Goal: Task Accomplishment & Management: Use online tool/utility

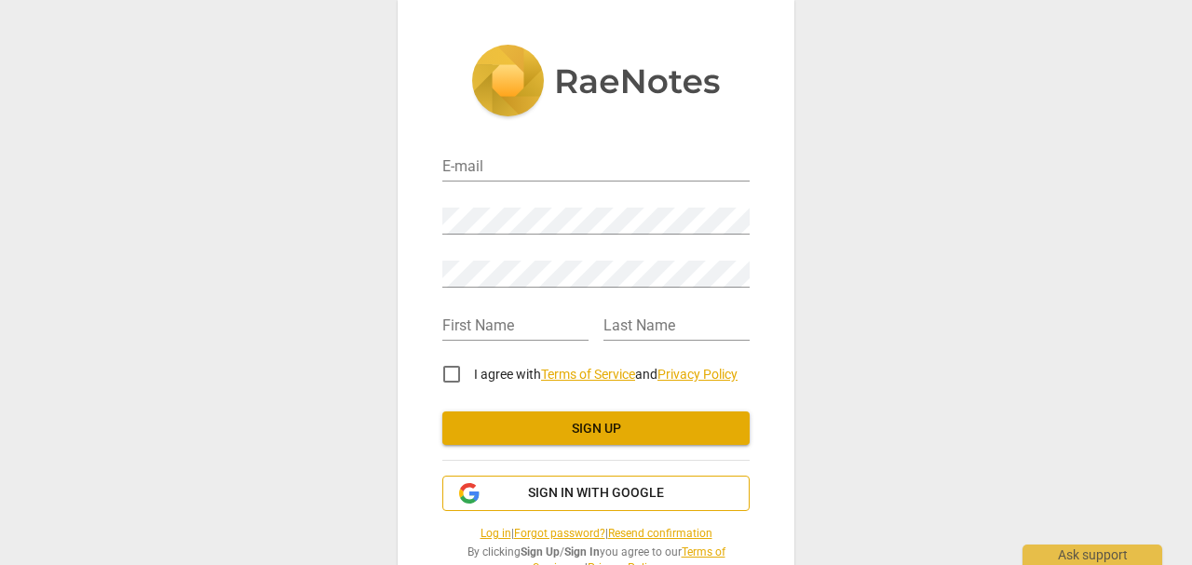
click at [561, 489] on span "Sign in with Google" at bounding box center [596, 493] width 136 height 19
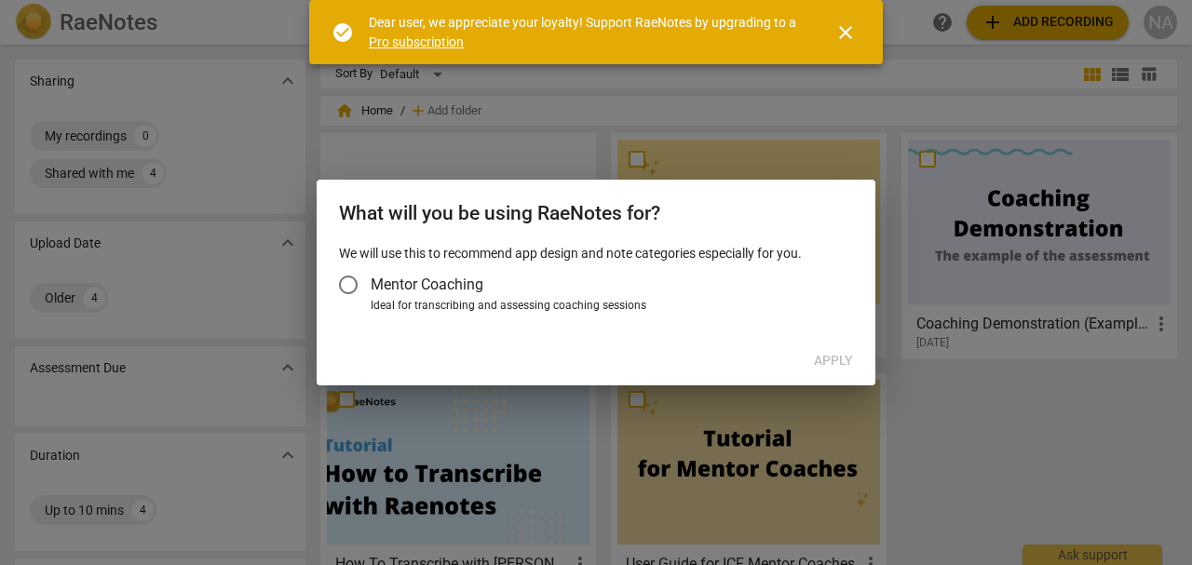
click at [407, 291] on span "Mentor Coaching" at bounding box center [427, 284] width 113 height 21
click at [371, 291] on input "Mentor Coaching" at bounding box center [348, 285] width 45 height 45
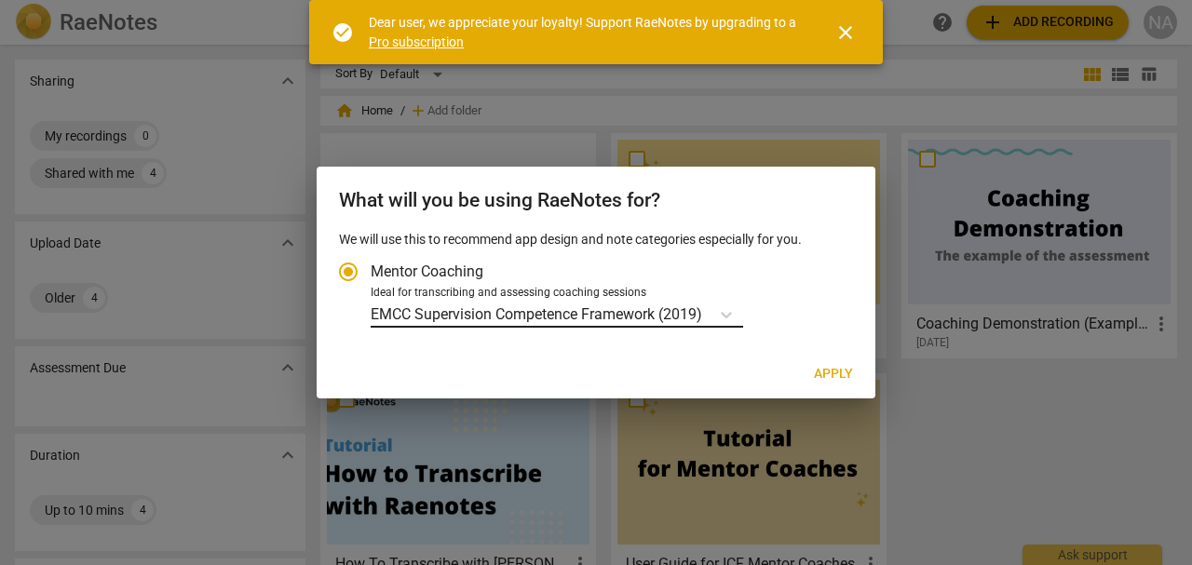
click at [653, 308] on p "EMCC Supervision Competence Framework (2019)" at bounding box center [537, 314] width 332 height 21
click at [0, 0] on input "Ideal for transcribing and assessing coaching sessions EMCC Supervision Compete…" at bounding box center [0, 0] width 0 height 0
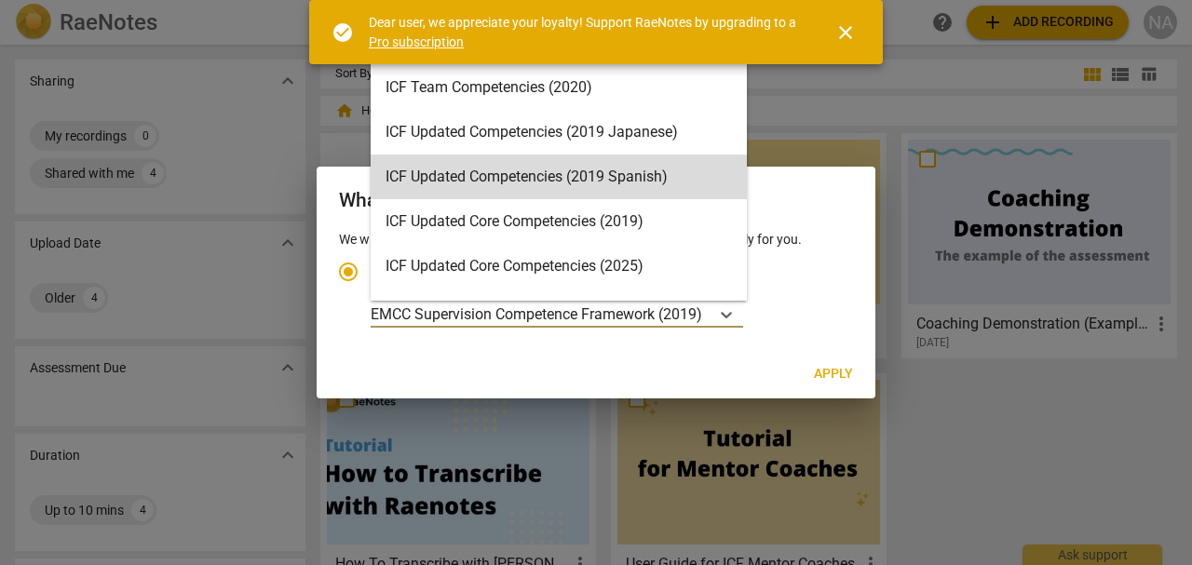
scroll to position [216, 0]
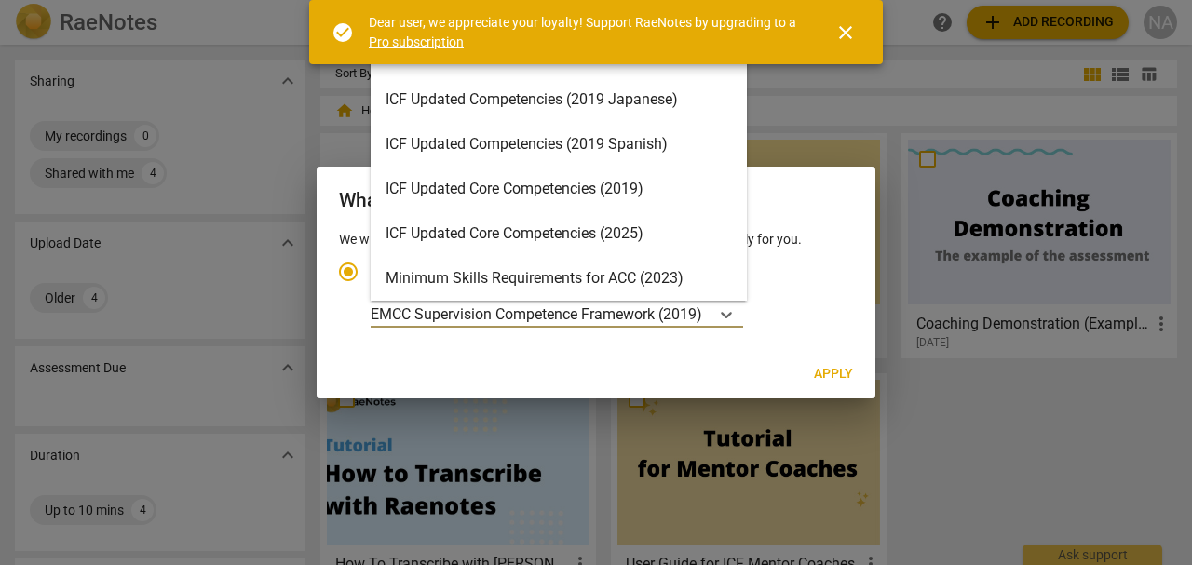
click at [512, 239] on div "ICF Updated Core Competencies (2025)" at bounding box center [559, 233] width 376 height 45
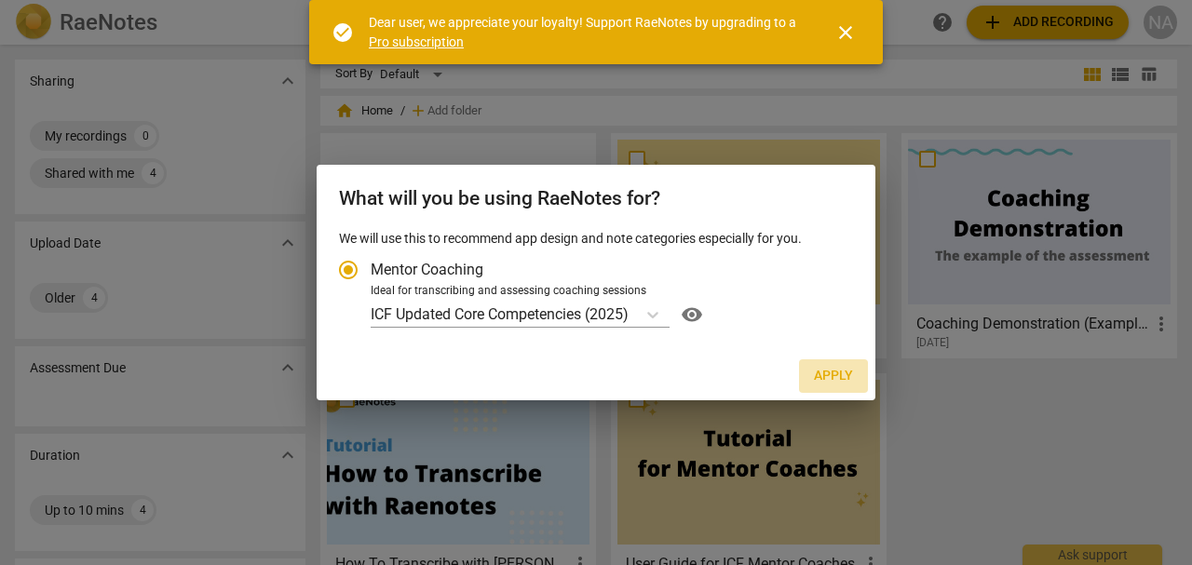
click at [850, 373] on span "Apply" at bounding box center [833, 376] width 39 height 19
radio input "false"
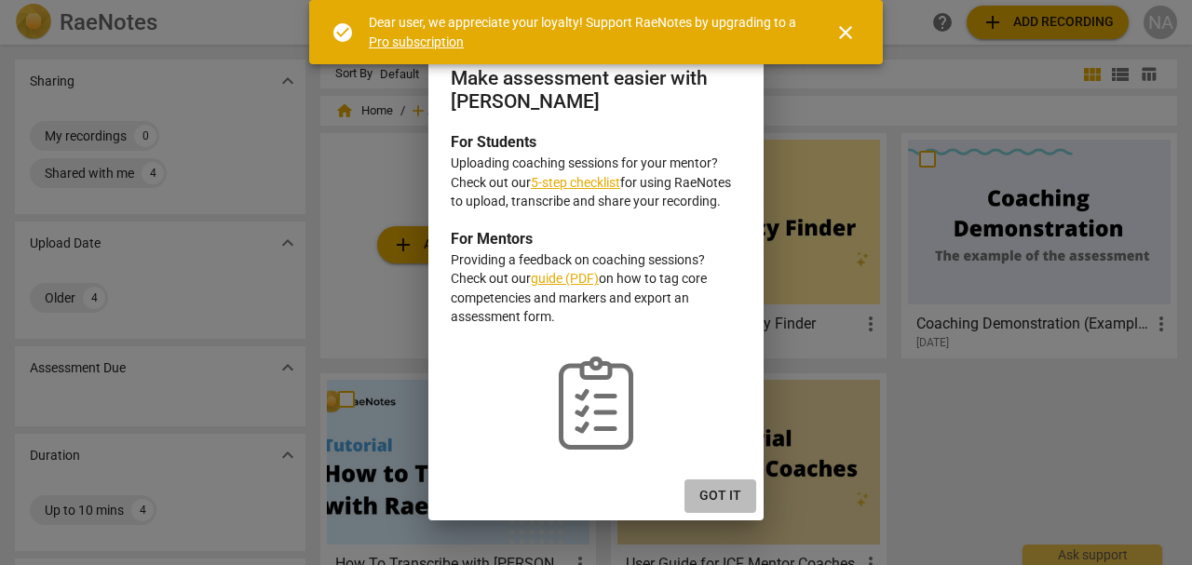
click at [718, 498] on span "Got it" at bounding box center [721, 496] width 42 height 19
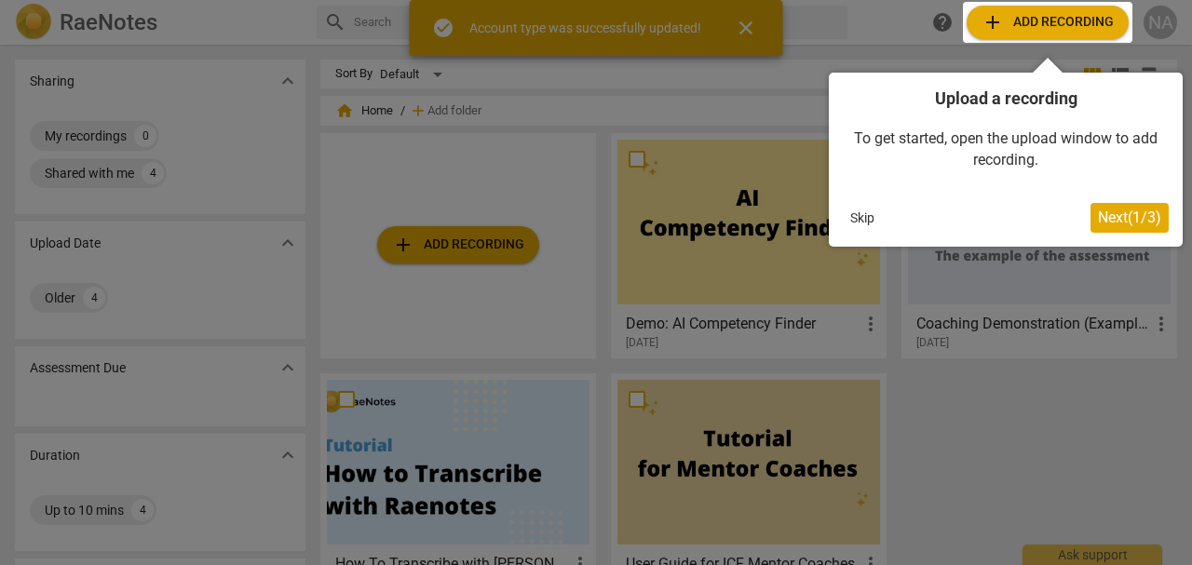
click at [474, 238] on div at bounding box center [596, 282] width 1192 height 565
click at [859, 211] on button "Skip" at bounding box center [862, 218] width 39 height 28
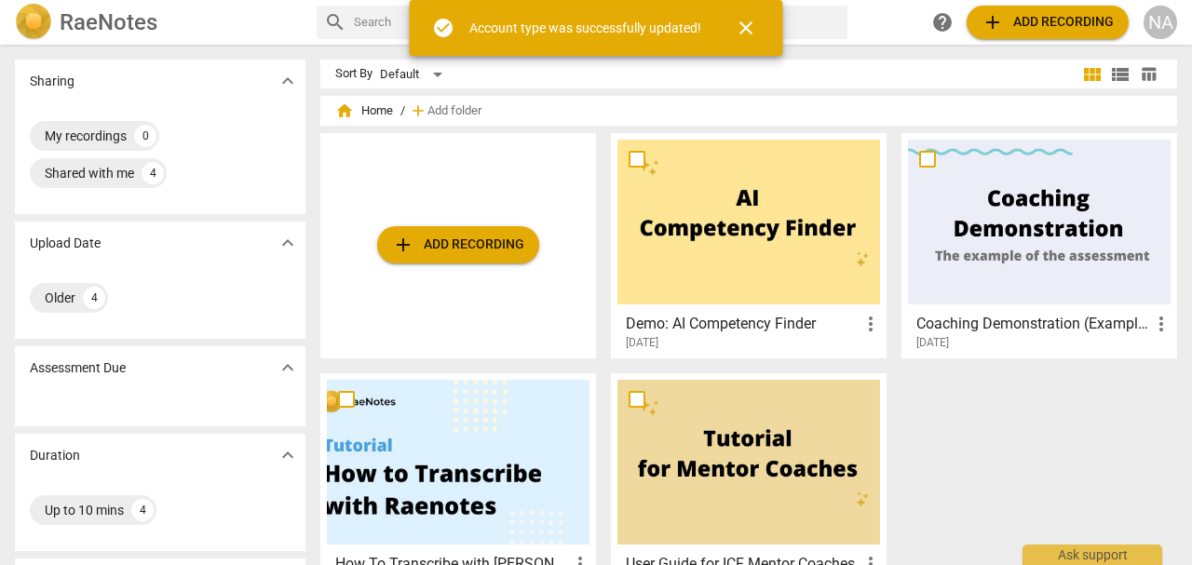
click at [441, 246] on span "add Add recording" at bounding box center [458, 245] width 132 height 22
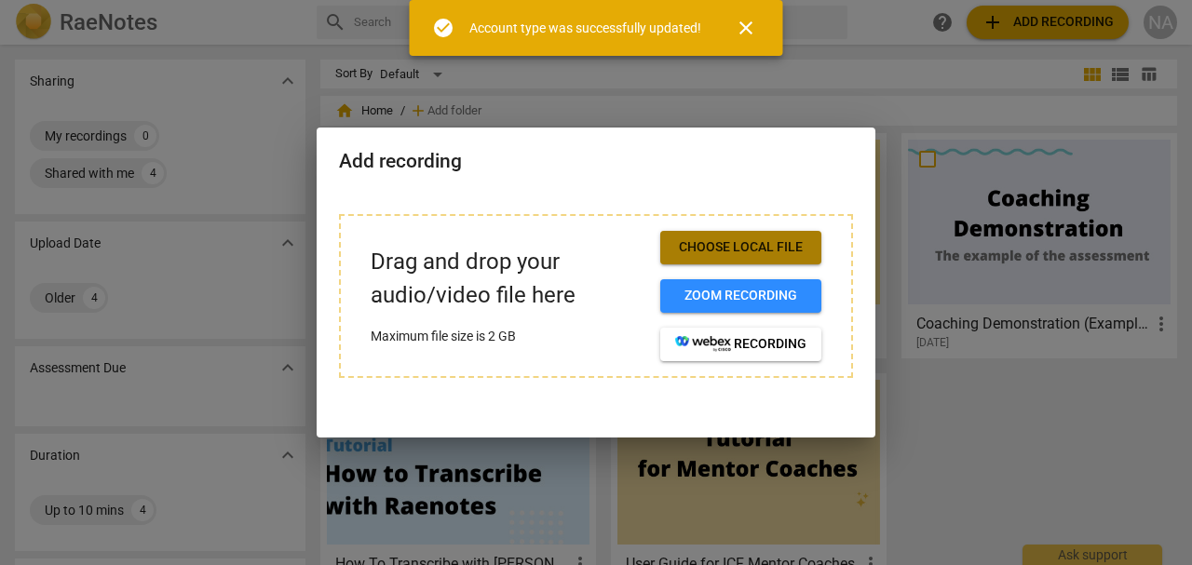
click at [713, 252] on span "Choose local file" at bounding box center [740, 247] width 131 height 19
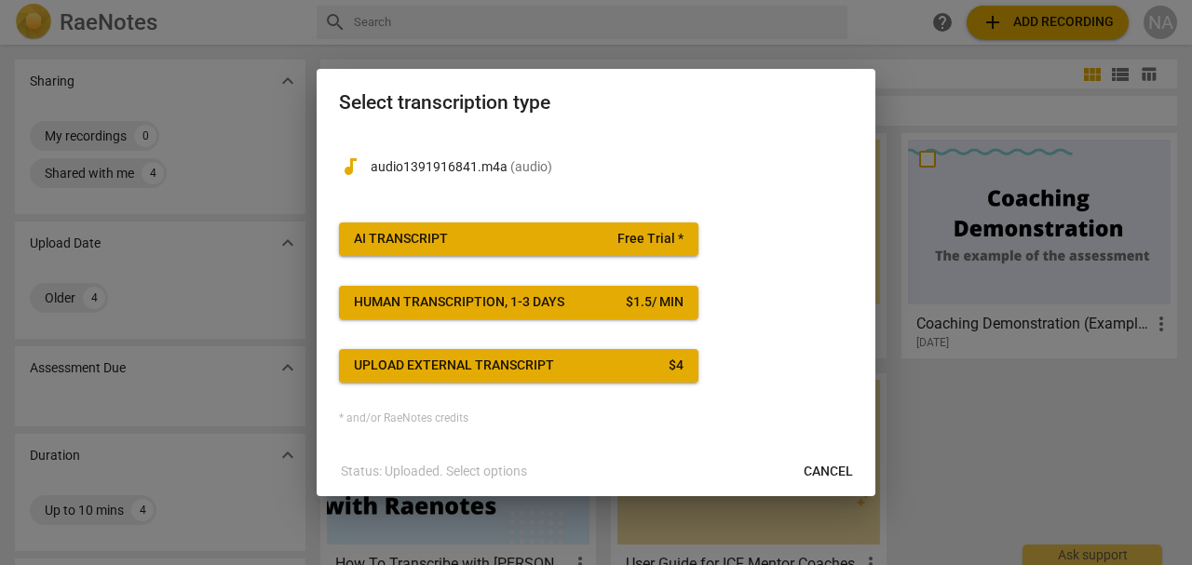
click at [480, 237] on span "AI Transcript Free Trial *" at bounding box center [519, 239] width 330 height 19
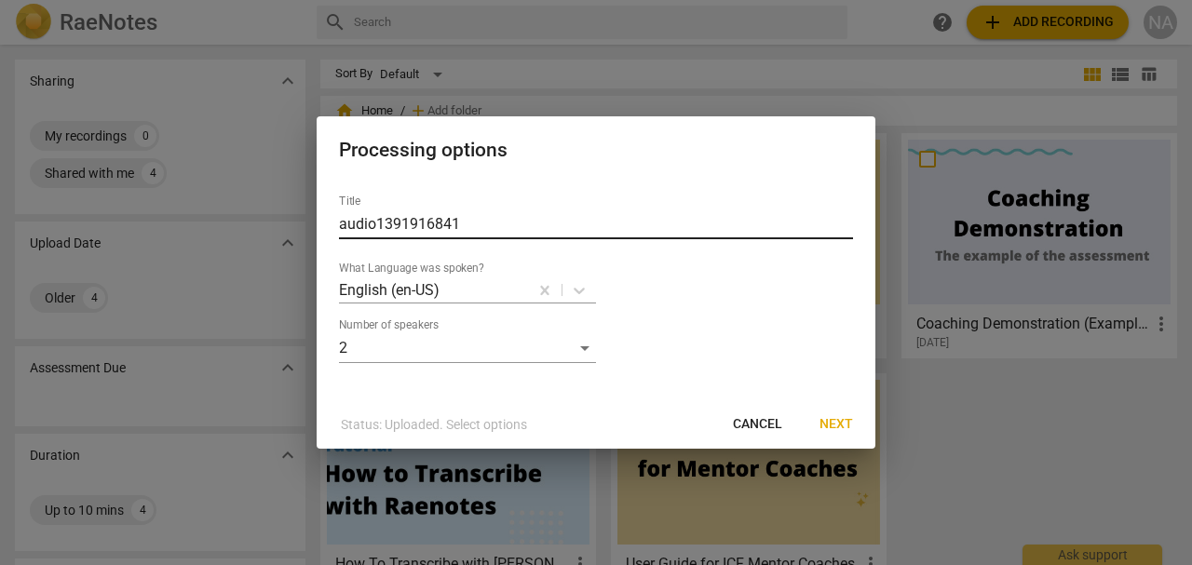
click at [480, 230] on input "audio1391916841" at bounding box center [596, 225] width 514 height 30
type input "audio1391916841-sc2"
click at [843, 426] on span "Next" at bounding box center [837, 424] width 34 height 19
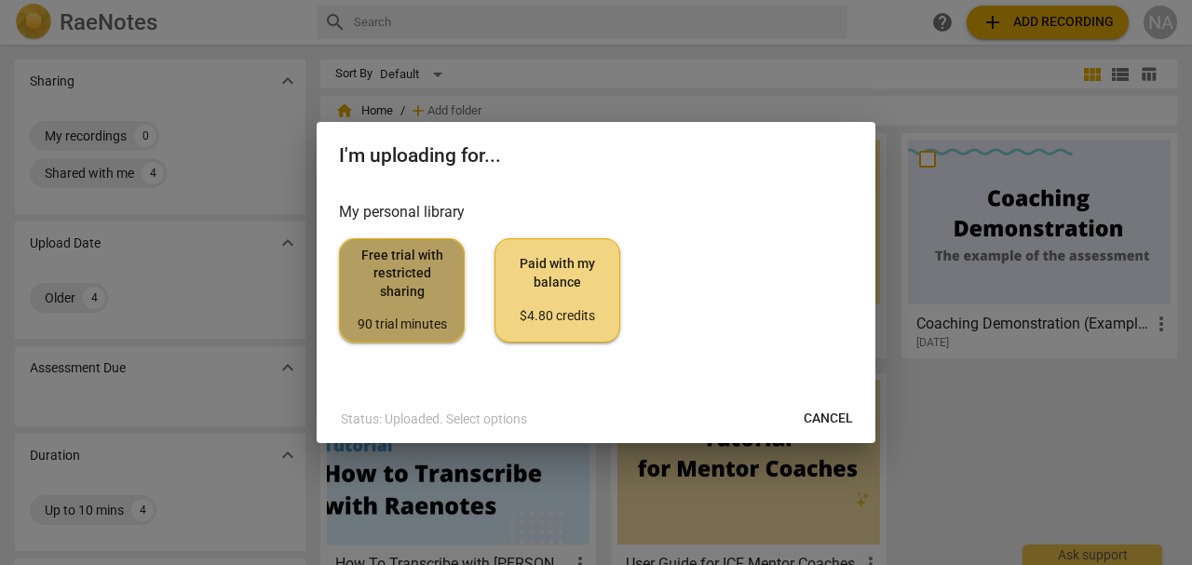
click at [398, 283] on span "Free trial with restricted sharing 90 trial minutes" at bounding box center [402, 291] width 94 height 88
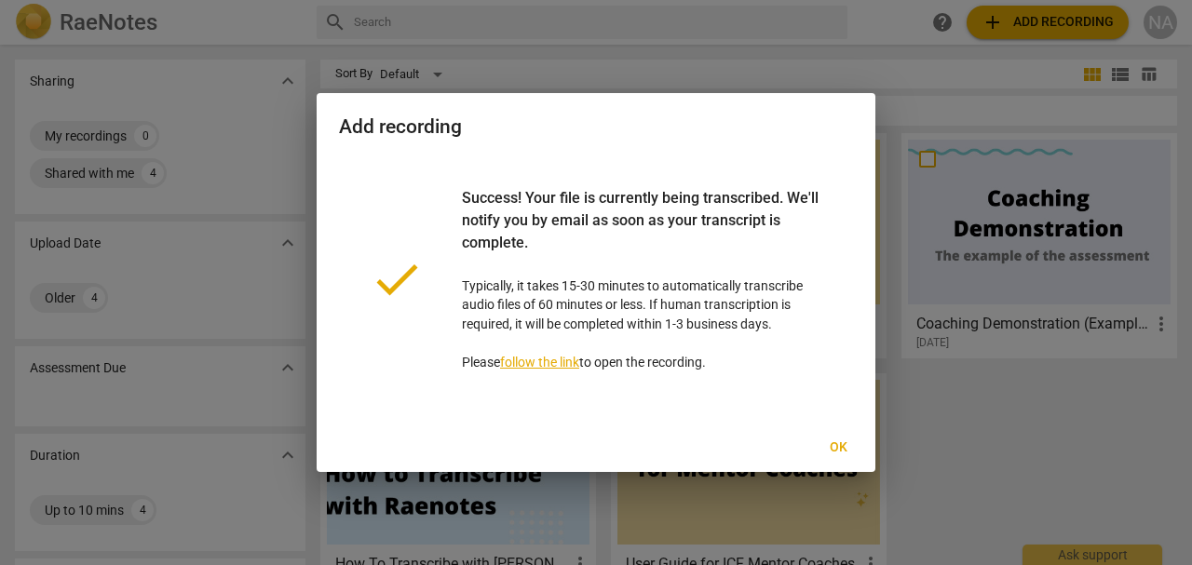
click at [834, 444] on span "Ok" at bounding box center [838, 448] width 30 height 19
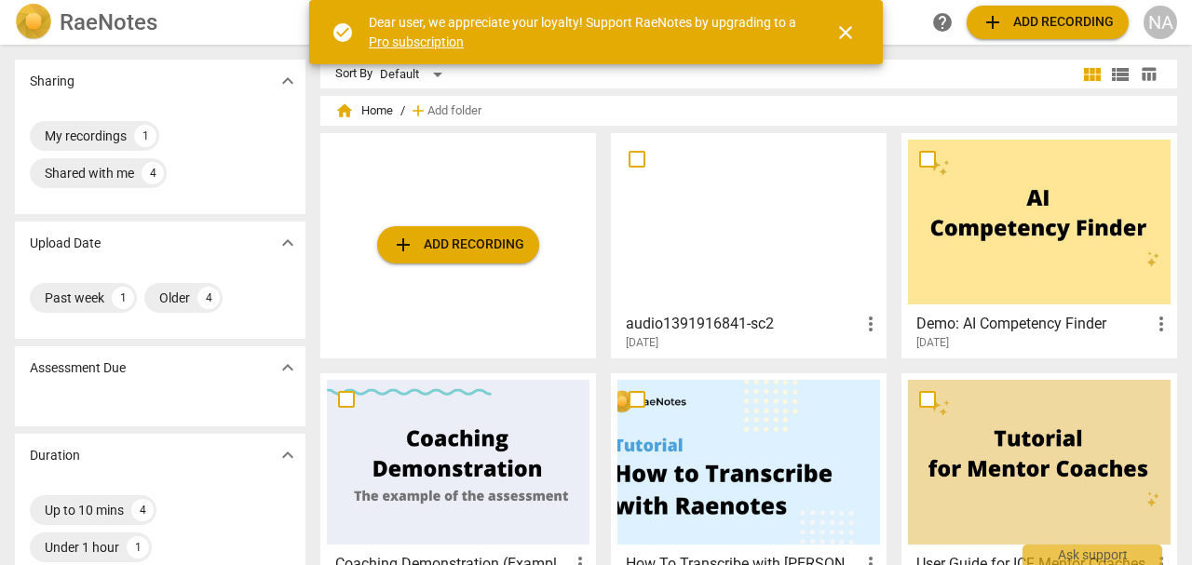
click at [705, 230] on div at bounding box center [749, 222] width 263 height 165
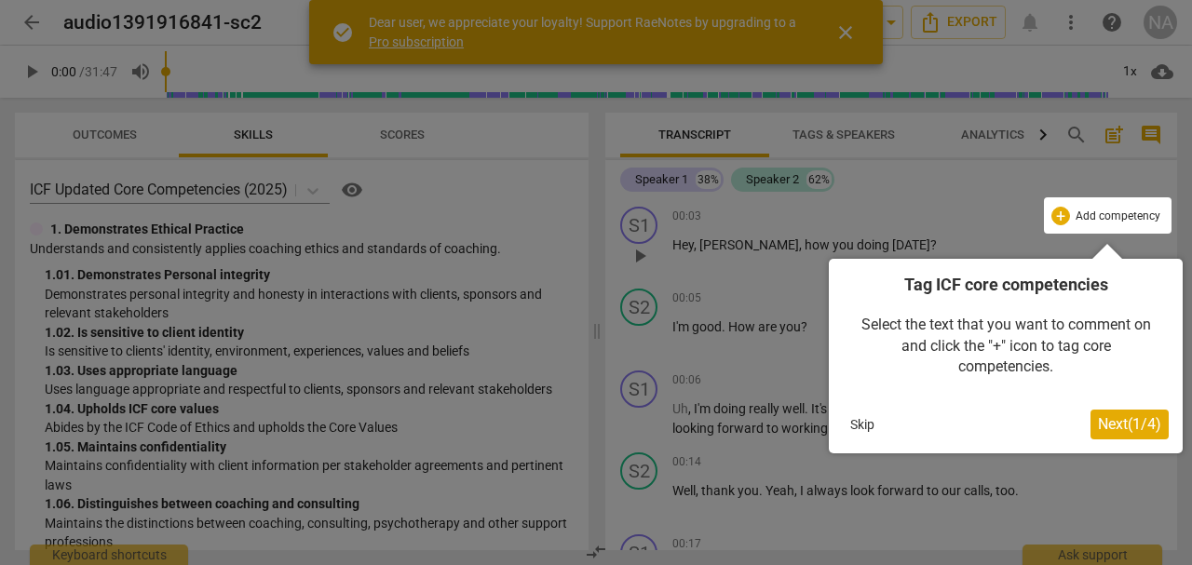
click at [1116, 421] on span "Next ( 1 / 4 )" at bounding box center [1129, 424] width 63 height 18
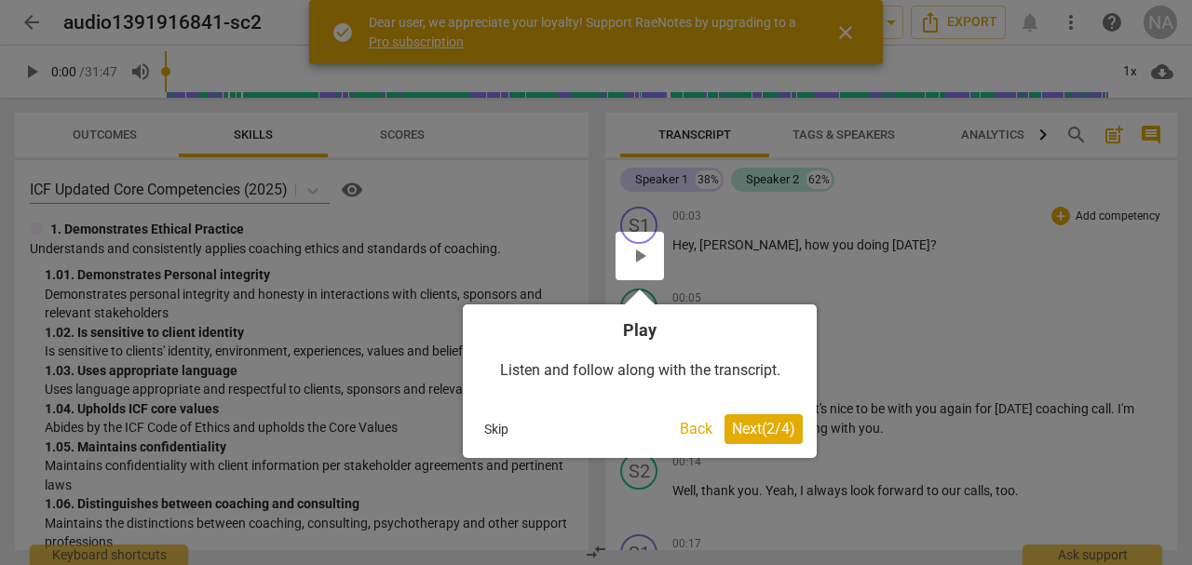
click at [787, 425] on span "Next ( 2 / 4 )" at bounding box center [763, 429] width 63 height 18
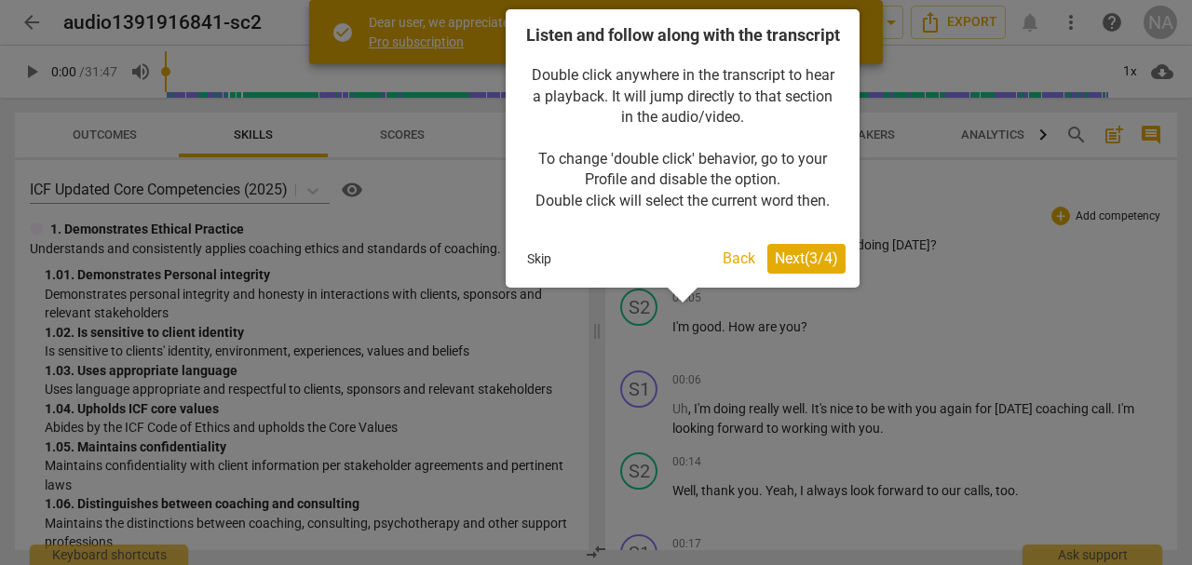
click at [807, 267] on span "Next ( 3 / 4 )" at bounding box center [806, 259] width 63 height 18
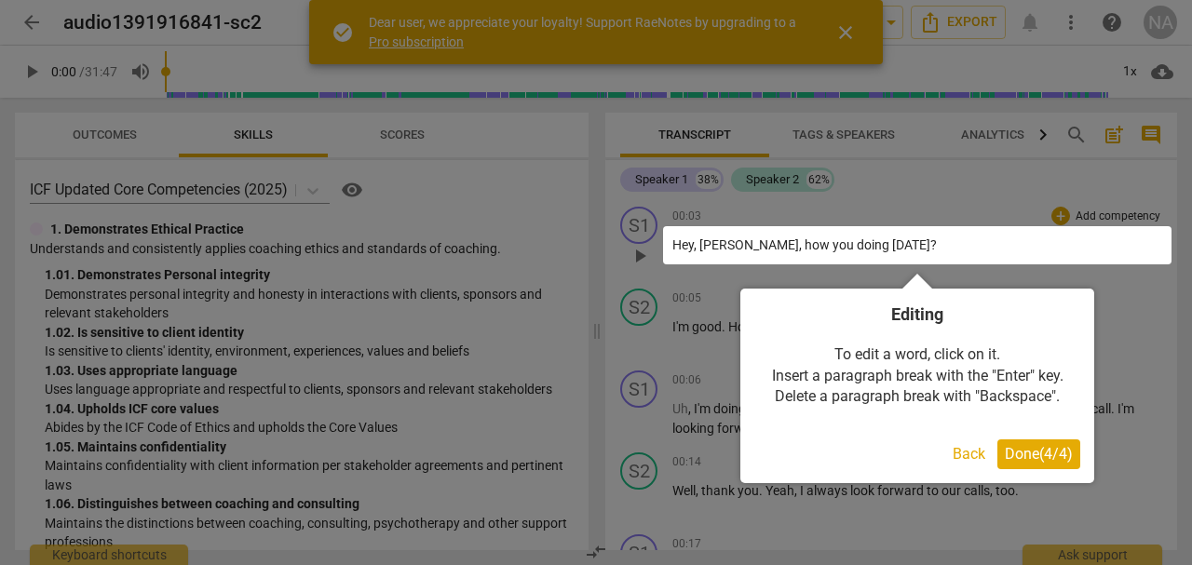
click at [1030, 451] on span "Done ( 4 / 4 )" at bounding box center [1039, 454] width 68 height 18
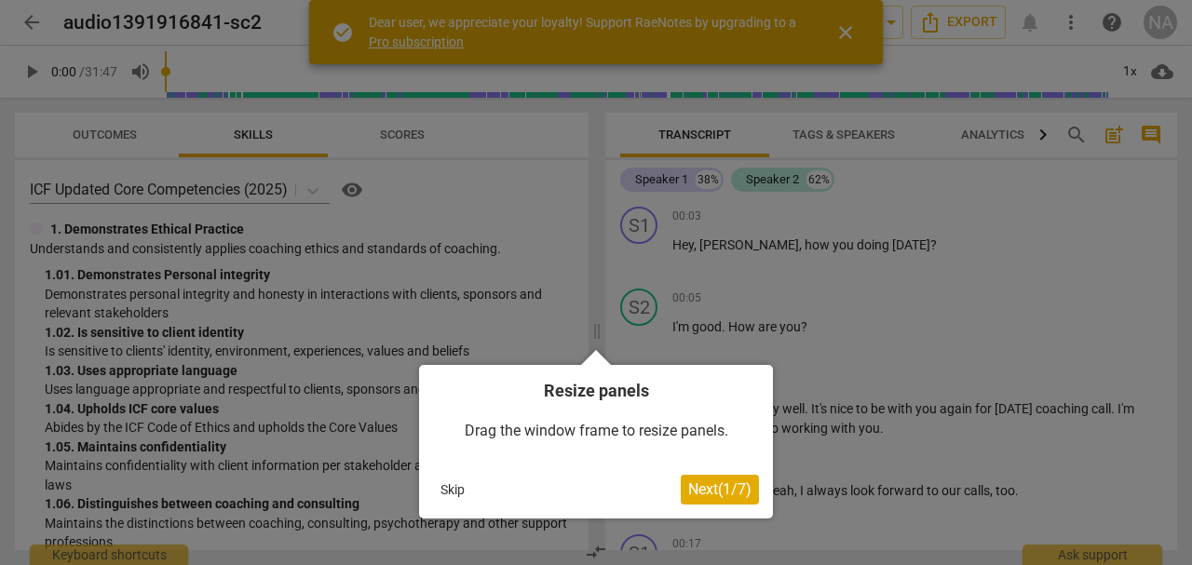
click at [702, 488] on span "Next ( 1 / 7 )" at bounding box center [719, 490] width 63 height 18
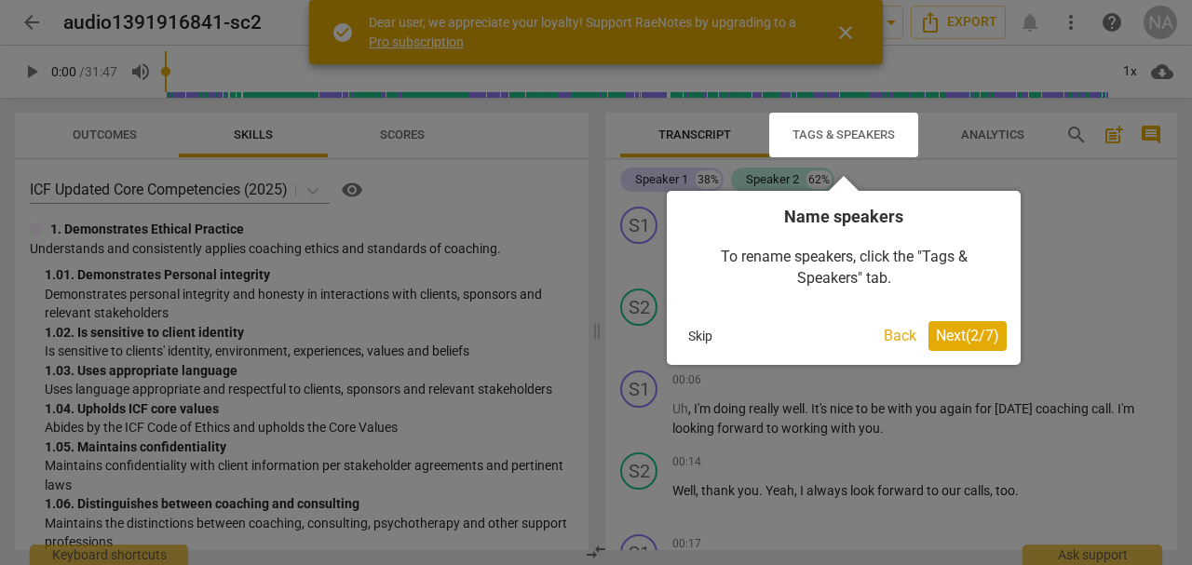
click at [951, 334] on span "Next ( 2 / 7 )" at bounding box center [967, 336] width 63 height 18
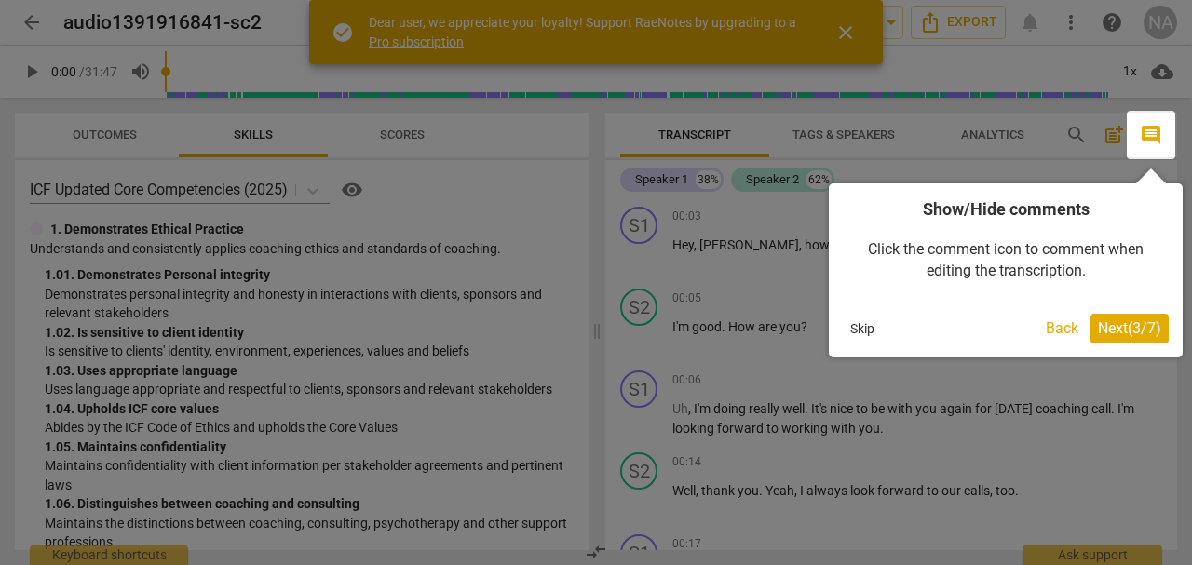
click at [1117, 325] on span "Next ( 3 / 7 )" at bounding box center [1129, 329] width 63 height 18
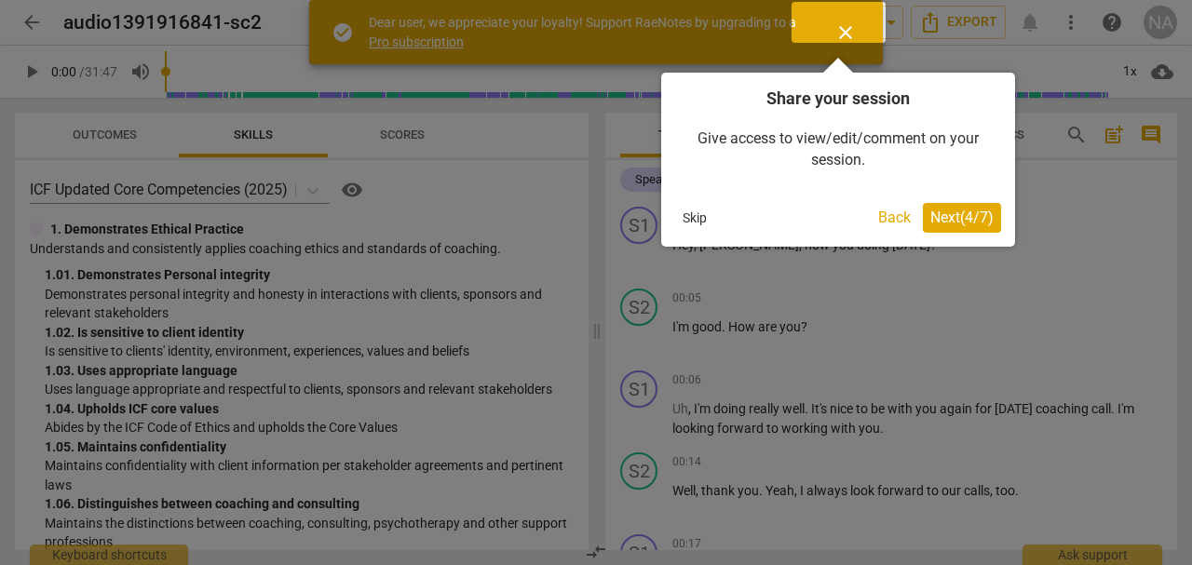
click at [974, 219] on span "Next ( 4 / 7 )" at bounding box center [962, 218] width 63 height 18
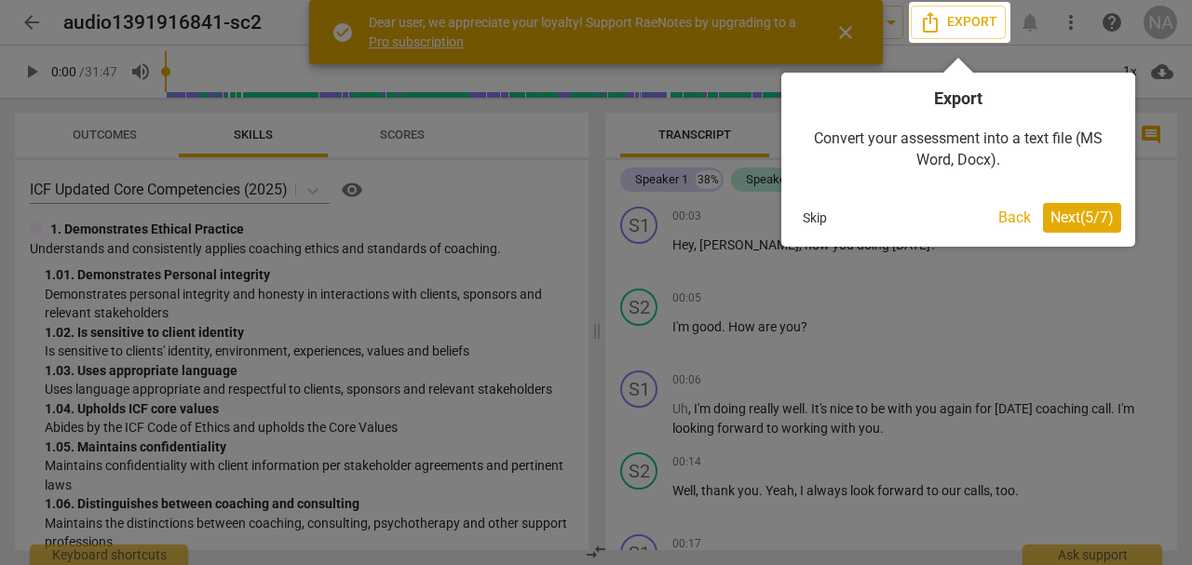
click at [1055, 225] on span "Next ( 5 / 7 )" at bounding box center [1082, 218] width 63 height 18
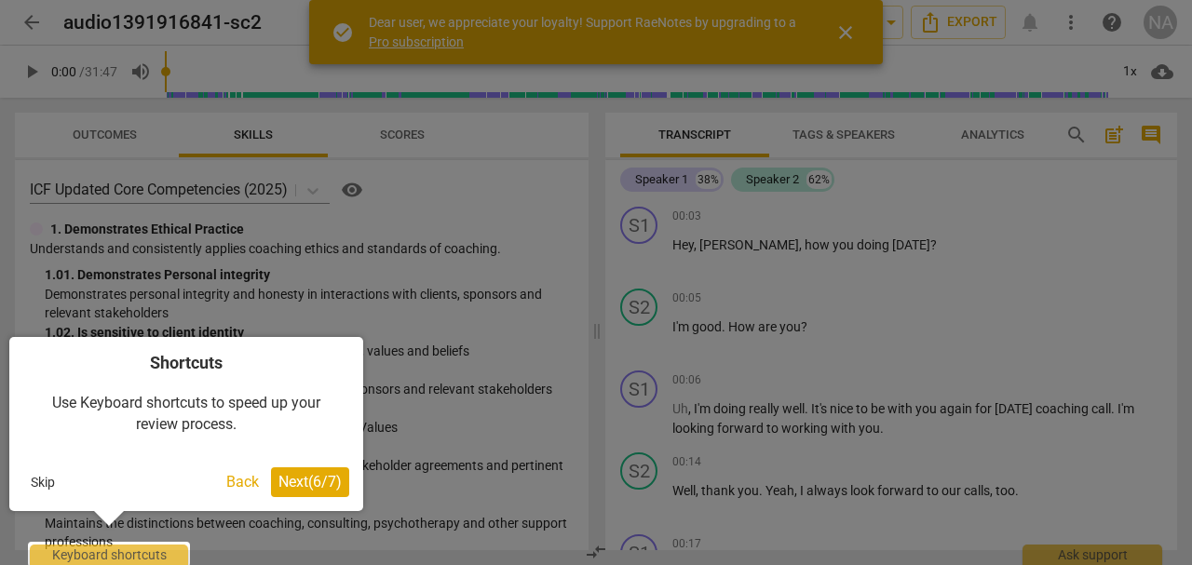
click at [323, 496] on button "Next ( 6 / 7 )" at bounding box center [310, 483] width 78 height 30
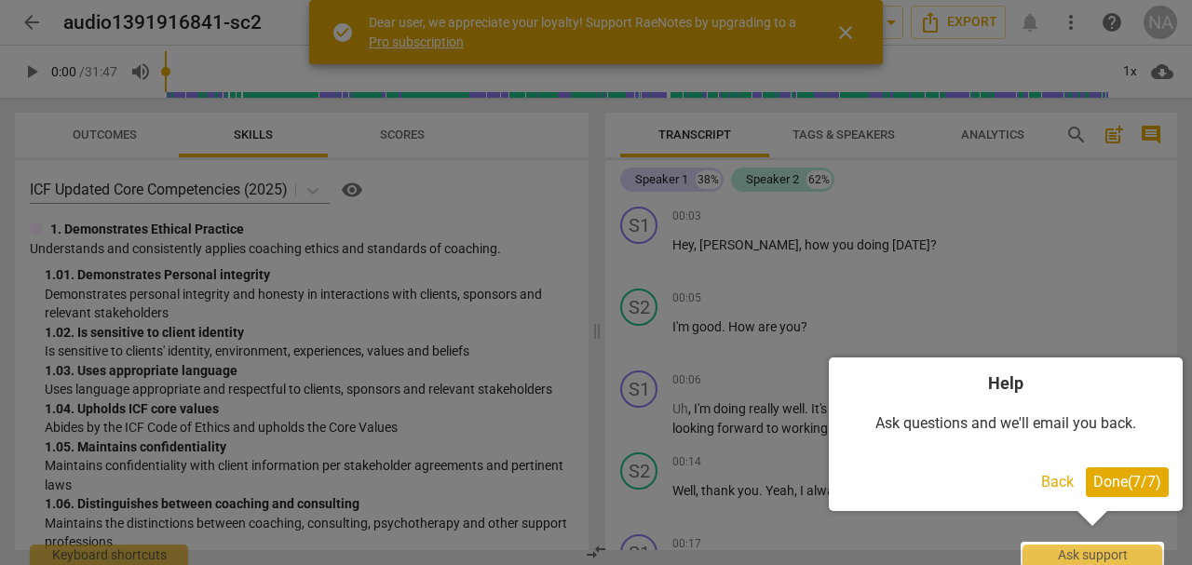
click at [1135, 487] on span "Done ( 7 / 7 )" at bounding box center [1128, 482] width 68 height 18
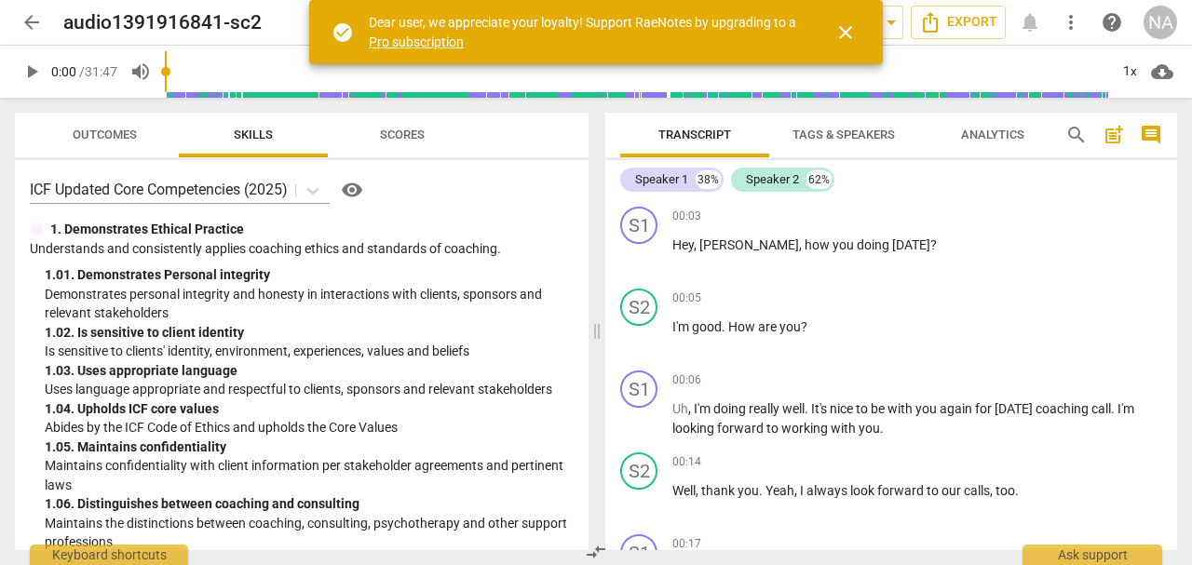
click at [830, 132] on span "Tags & Speakers" at bounding box center [844, 135] width 102 height 14
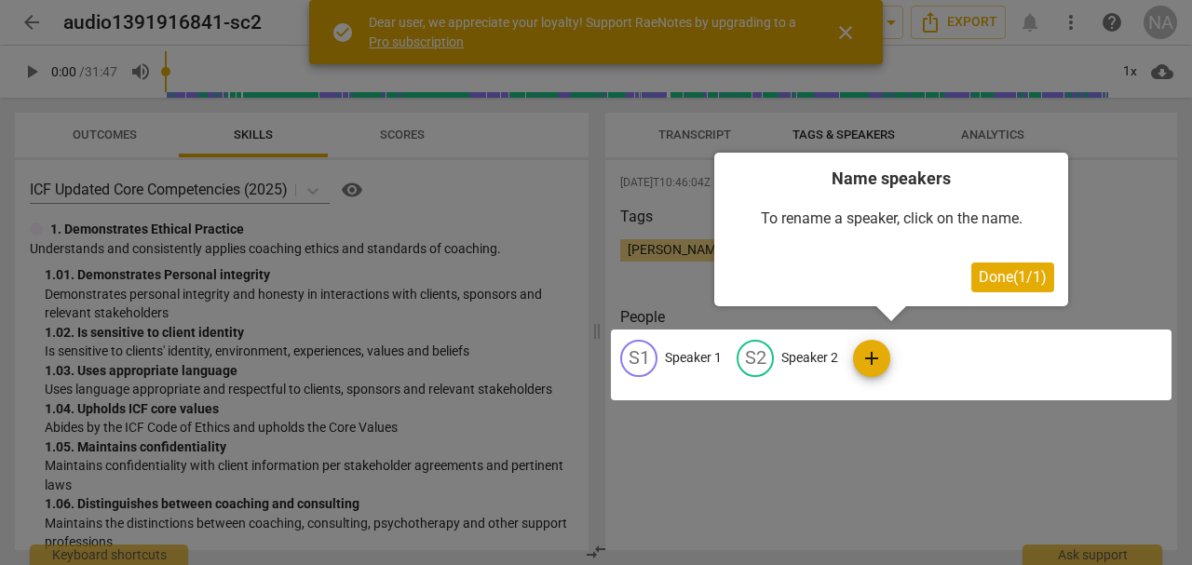
click at [1023, 286] on button "Done ( 1 / 1 )" at bounding box center [1013, 278] width 83 height 30
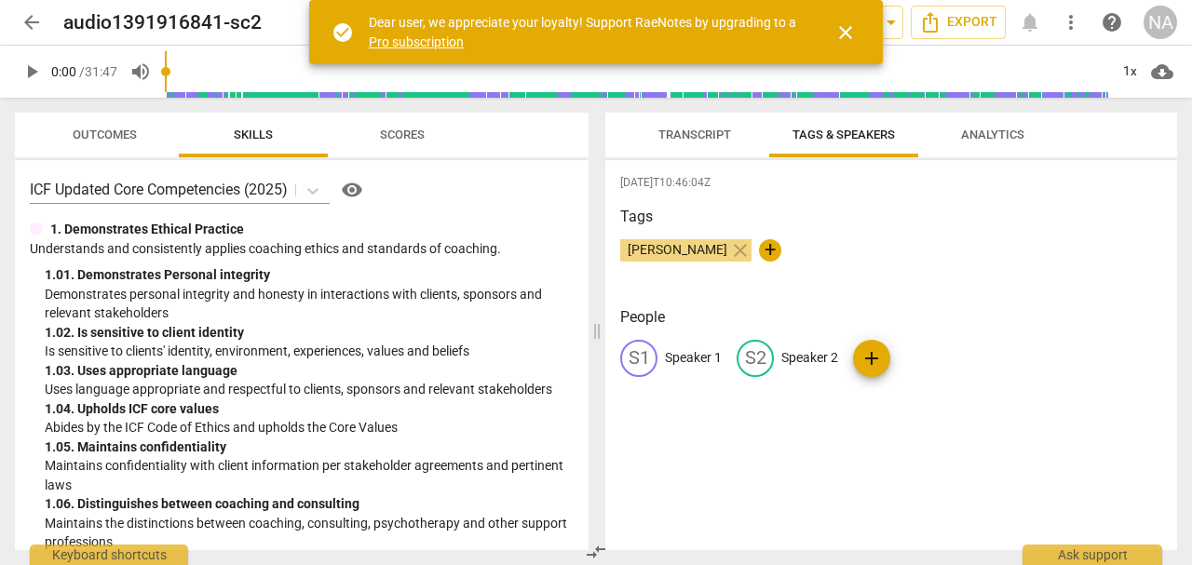
click at [681, 357] on p "Speaker 1" at bounding box center [693, 358] width 57 height 20
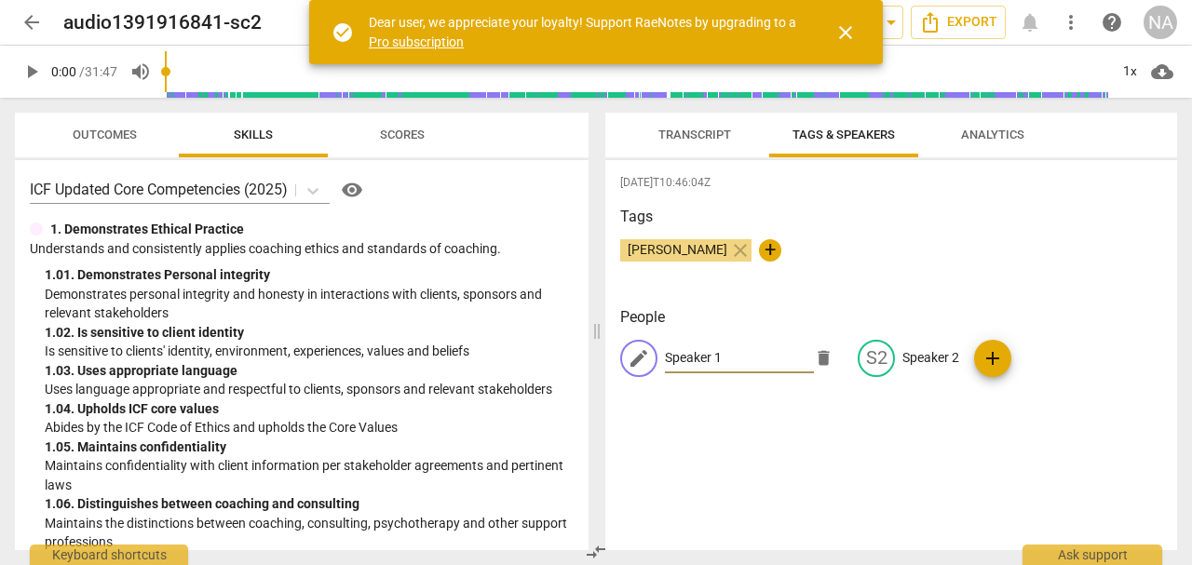
click at [698, 124] on span "Transcript" at bounding box center [694, 135] width 117 height 25
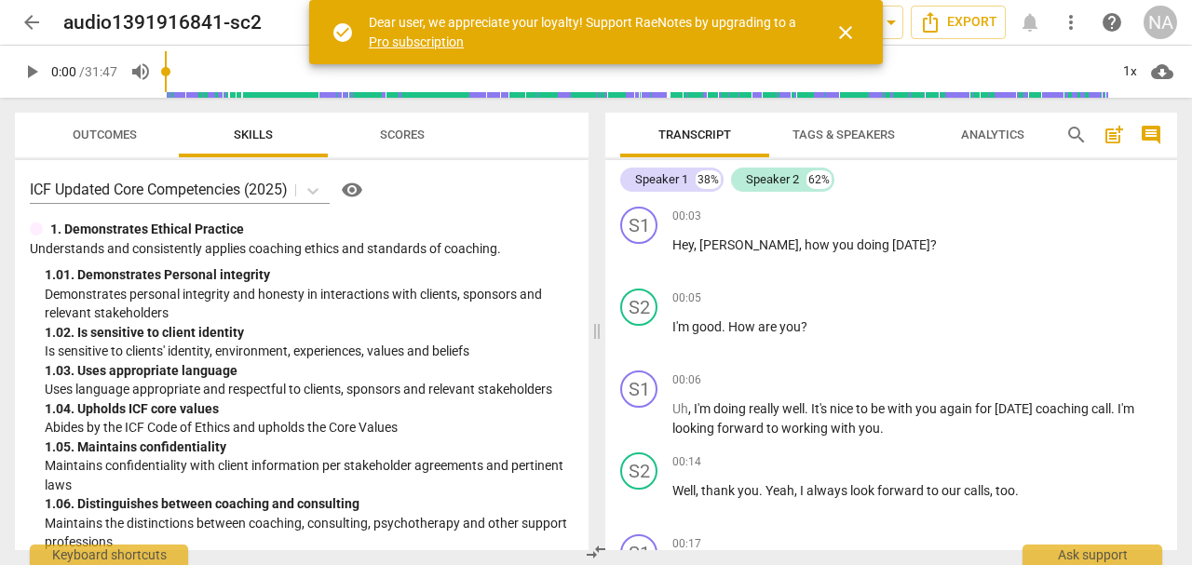
drag, startPoint x: 827, startPoint y: 133, endPoint x: 795, endPoint y: 159, distance: 41.8
click at [828, 133] on span "Tags & Speakers" at bounding box center [844, 135] width 102 height 14
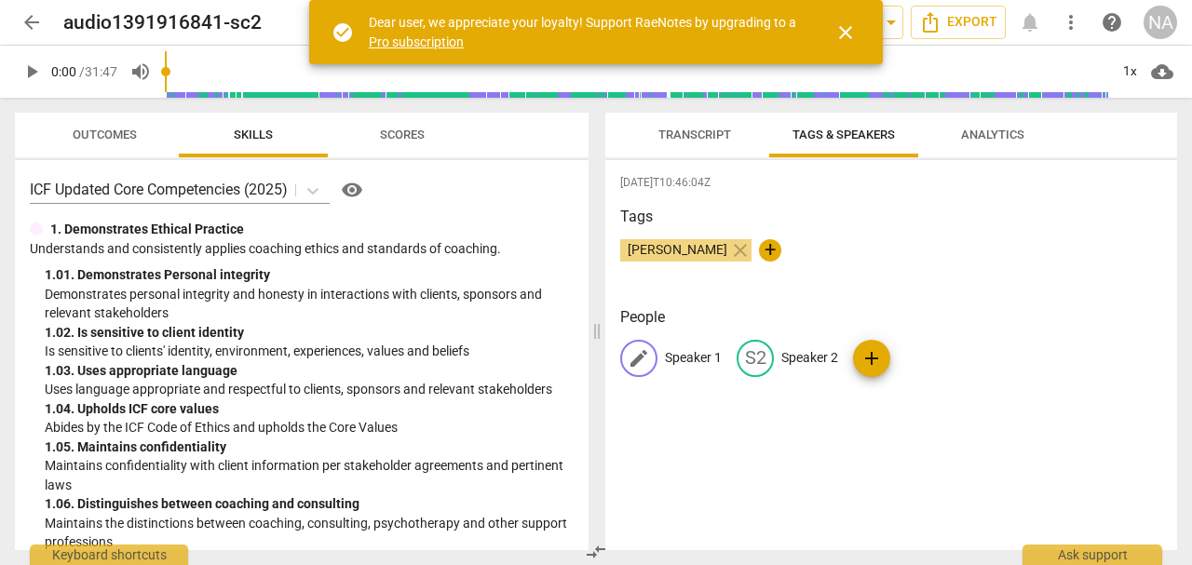
click at [674, 361] on p "Speaker 1" at bounding box center [693, 358] width 57 height 20
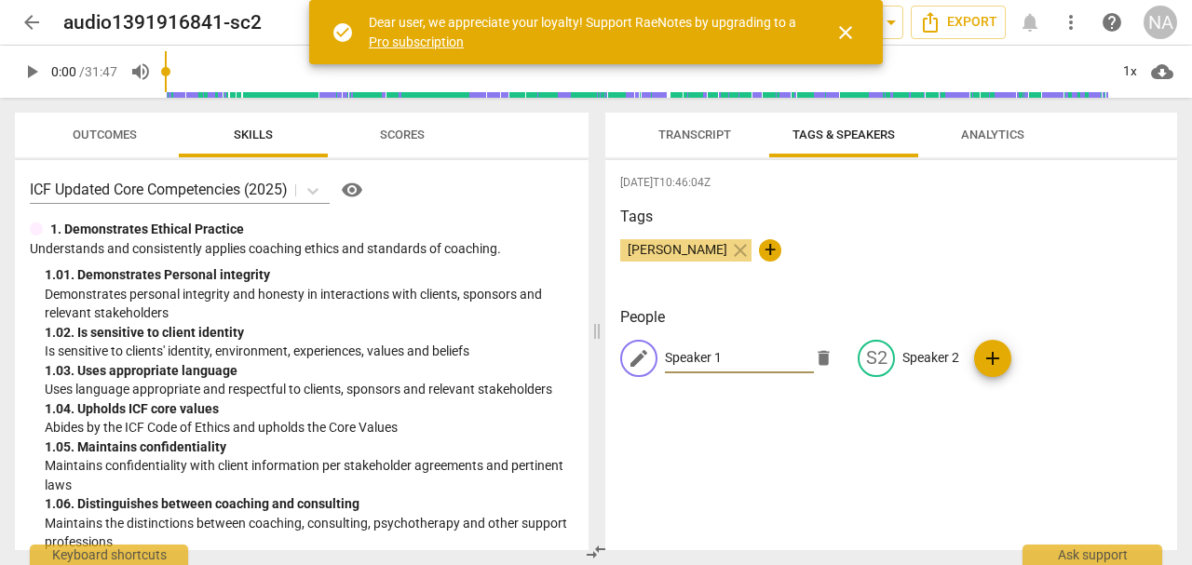
type input "B"
type input "Neil"
click at [931, 361] on p "Speaker 2" at bounding box center [931, 358] width 57 height 20
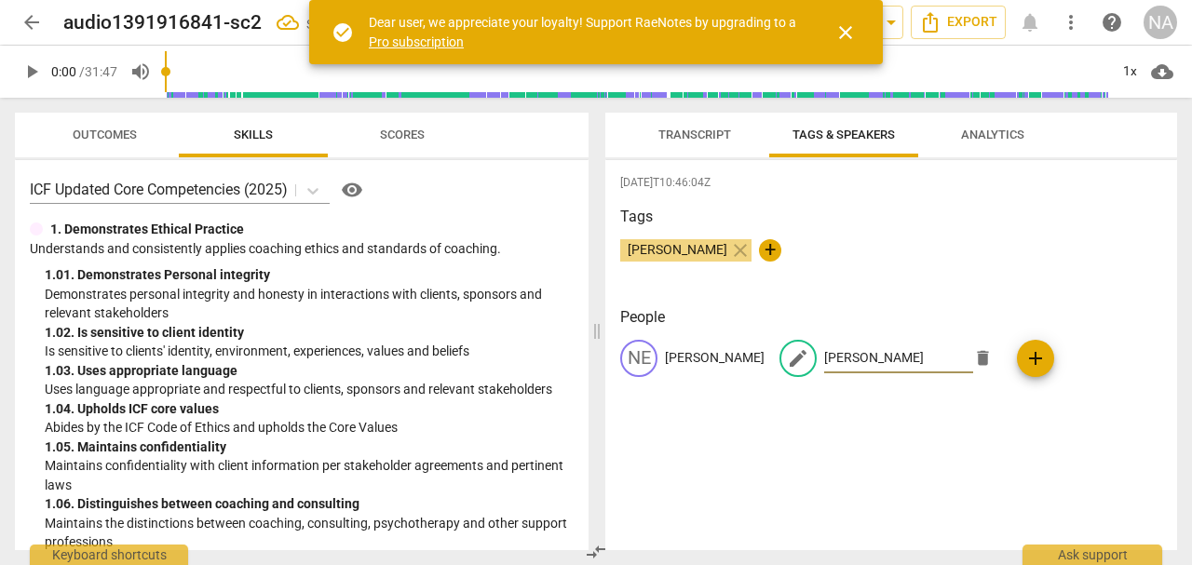
type input "Stephanie"
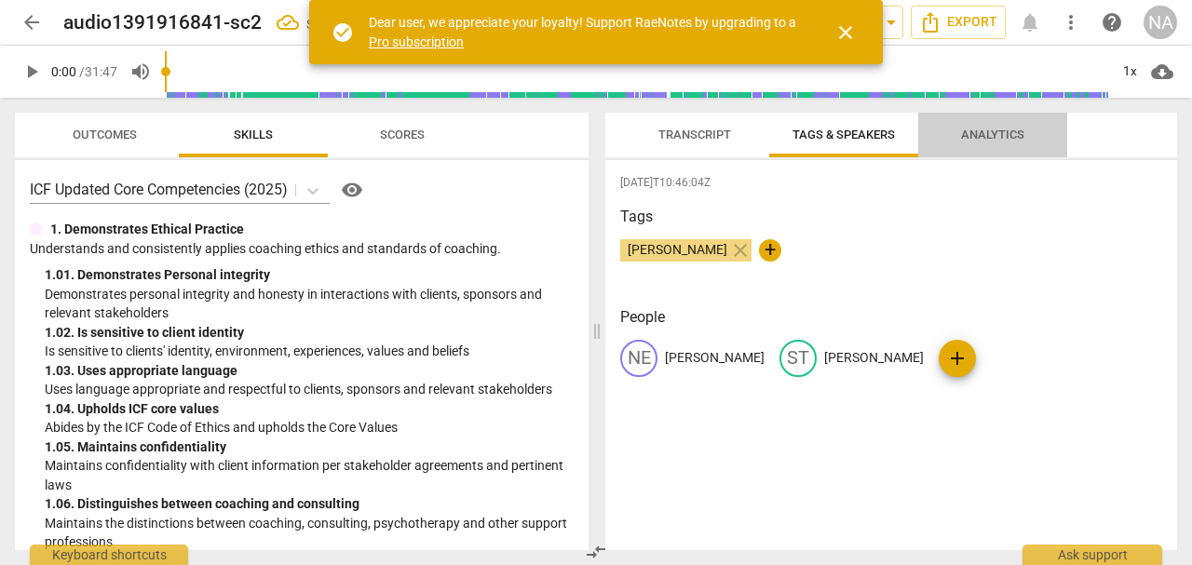
click at [993, 133] on span "Analytics" at bounding box center [992, 135] width 63 height 14
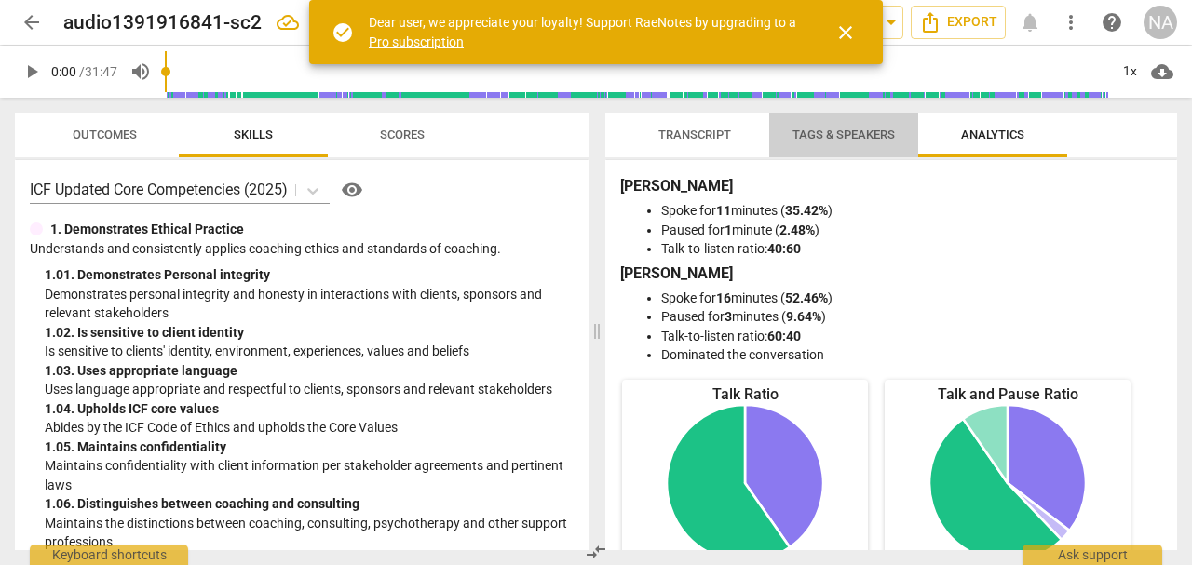
click at [810, 139] on span "Tags & Speakers" at bounding box center [844, 135] width 102 height 14
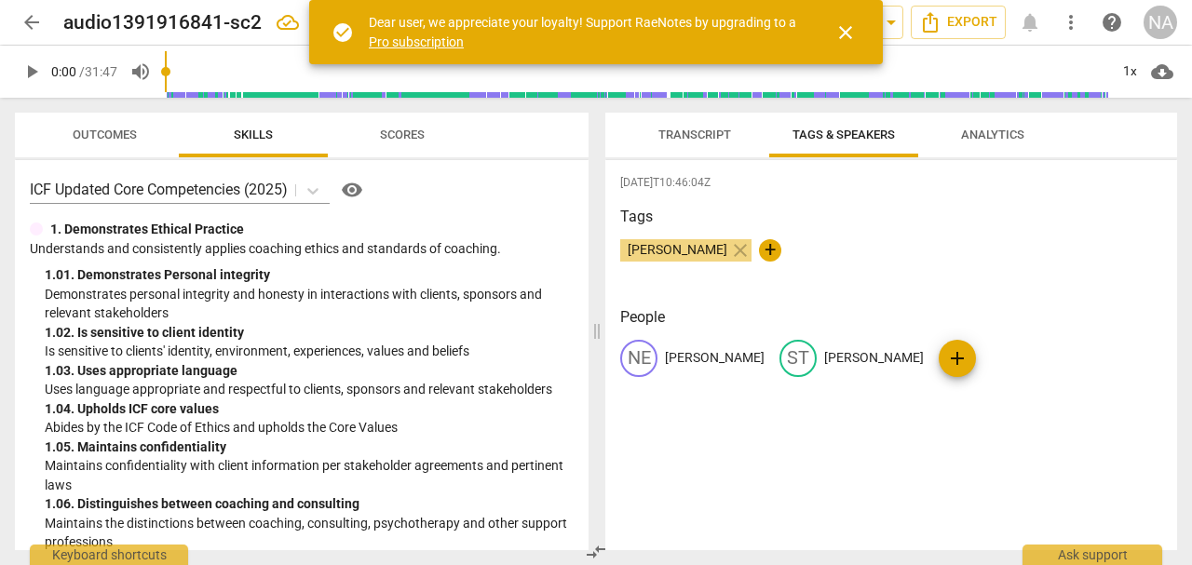
click at [728, 128] on span "Transcript" at bounding box center [694, 135] width 117 height 25
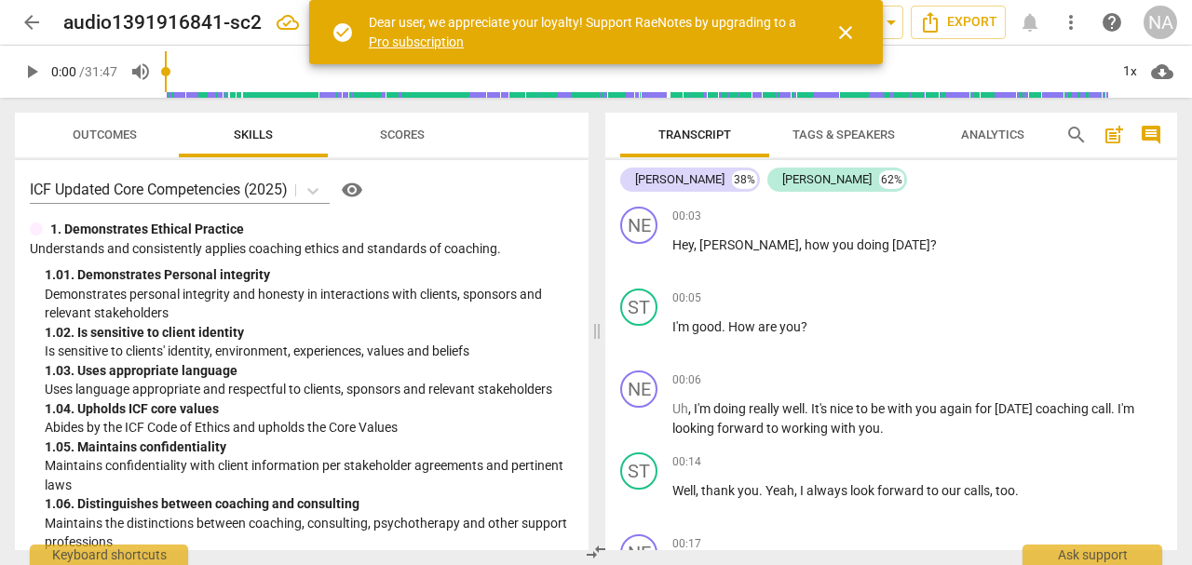
click at [850, 30] on span "close" at bounding box center [846, 32] width 22 height 22
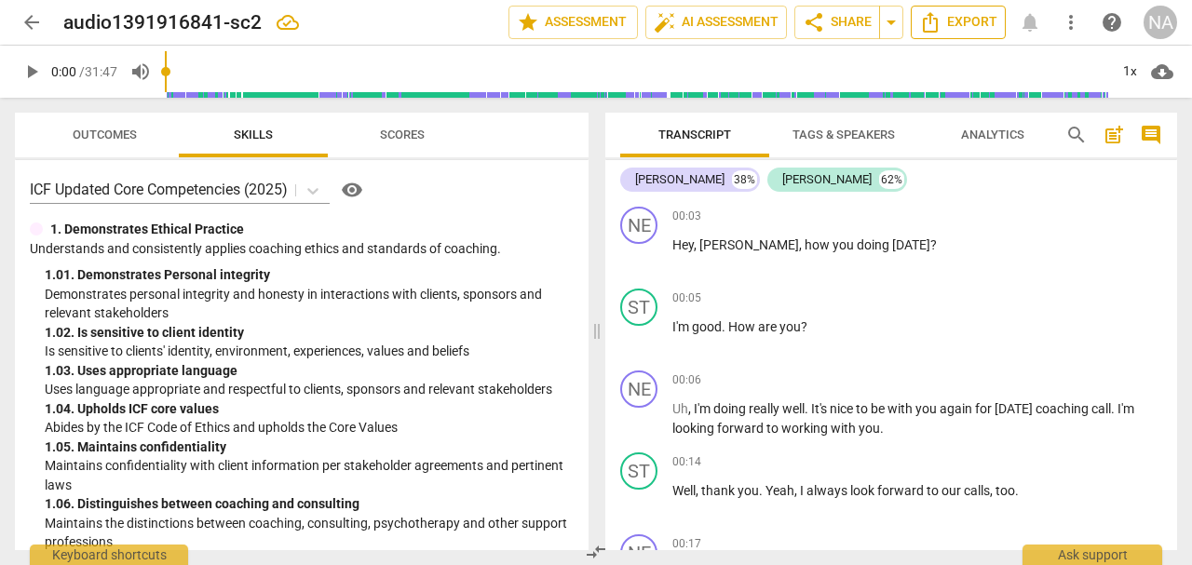
click at [957, 19] on span "Export" at bounding box center [958, 22] width 78 height 22
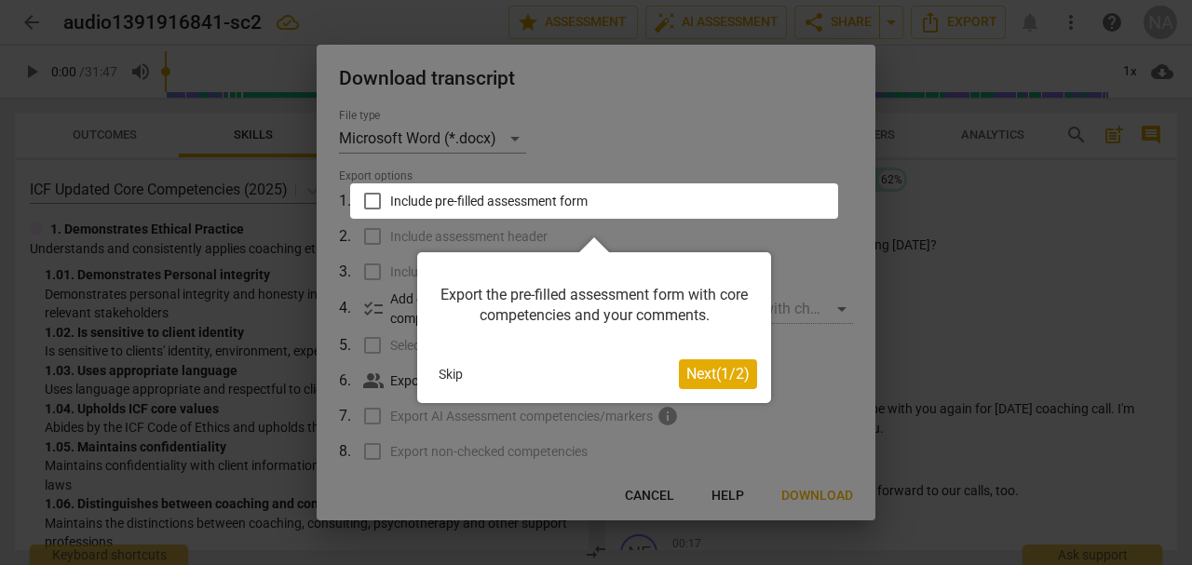
click at [720, 377] on span "Next ( 1 / 2 )" at bounding box center [718, 374] width 63 height 18
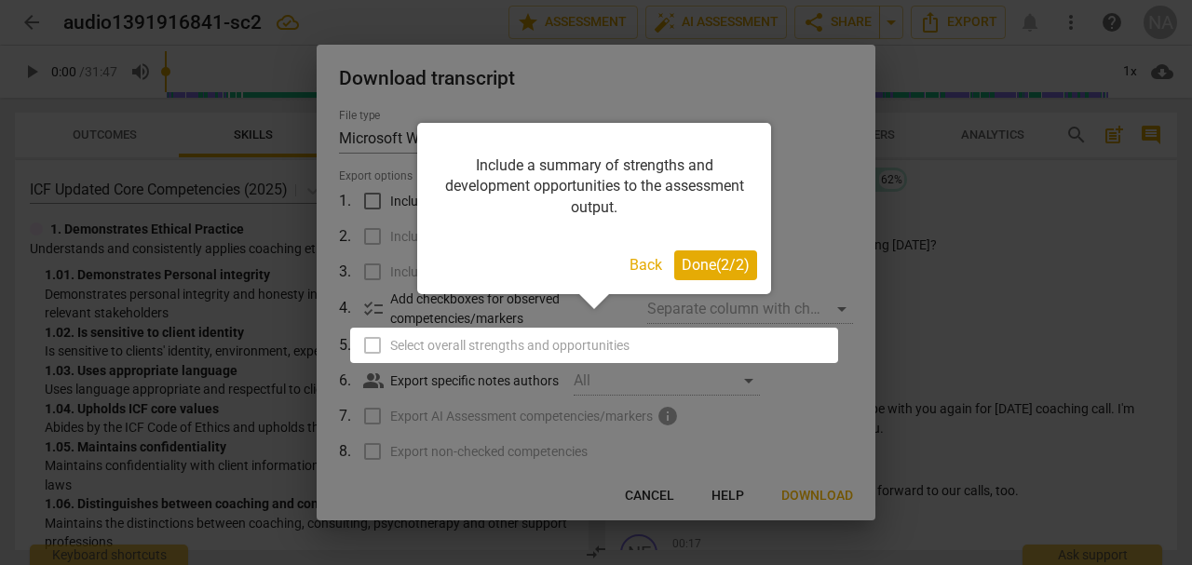
click at [711, 267] on span "Done ( 2 / 2 )" at bounding box center [716, 265] width 68 height 18
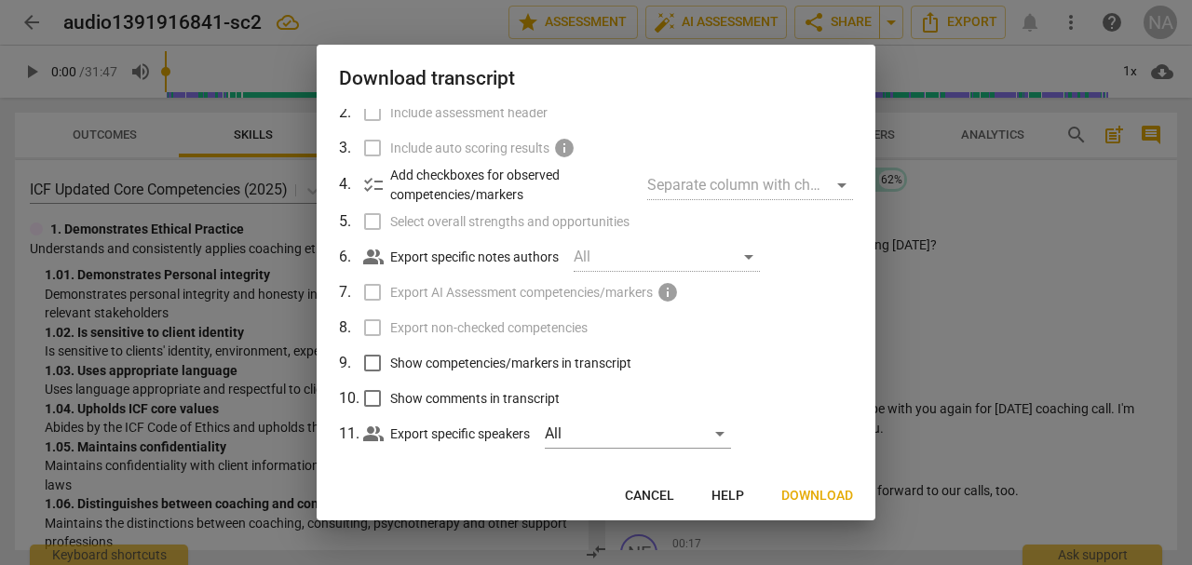
scroll to position [140, 0]
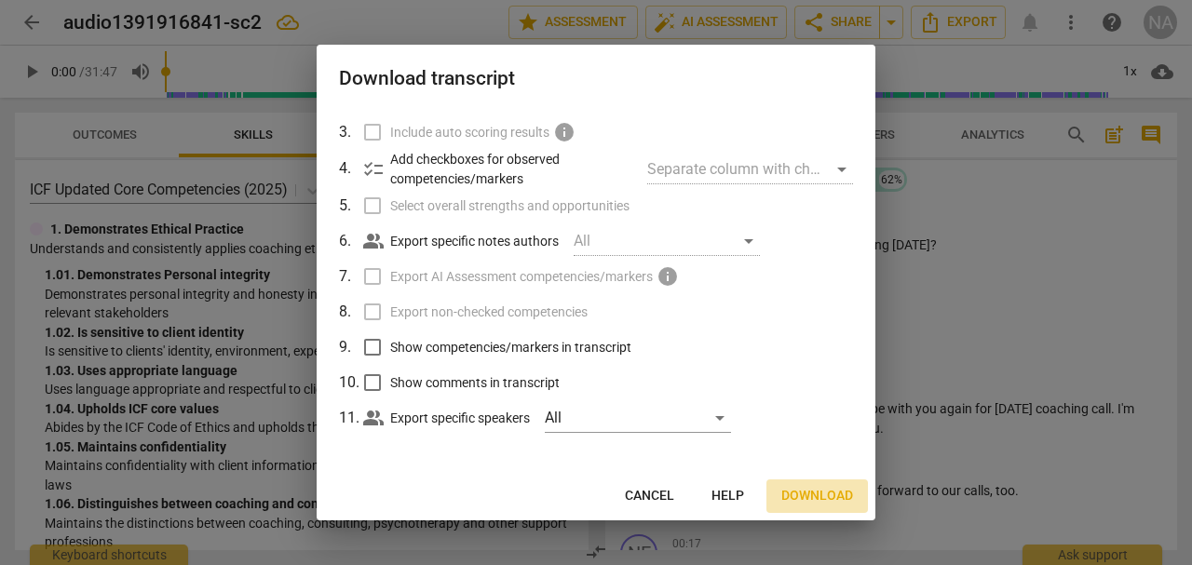
click at [815, 496] on span "Download" at bounding box center [818, 496] width 72 height 19
